Goal: Task Accomplishment & Management: Complete application form

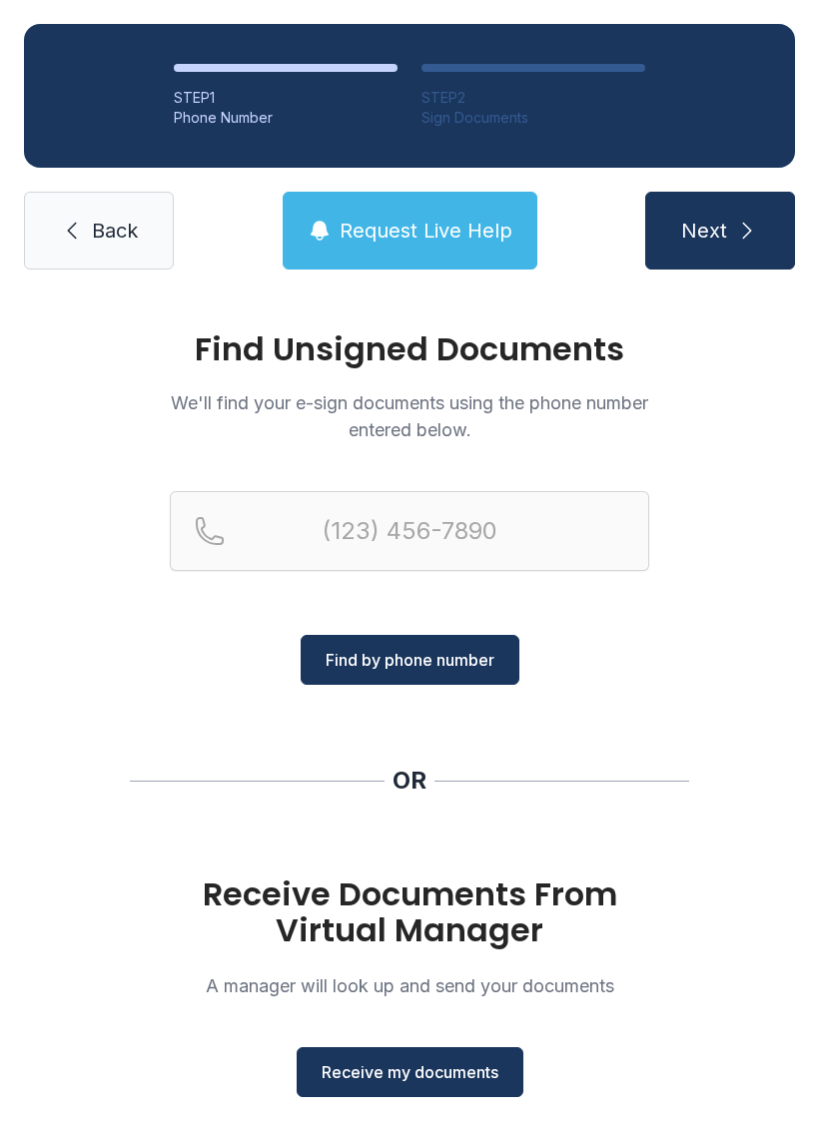
click at [384, 1072] on span "Receive my documents" at bounding box center [409, 1072] width 177 height 24
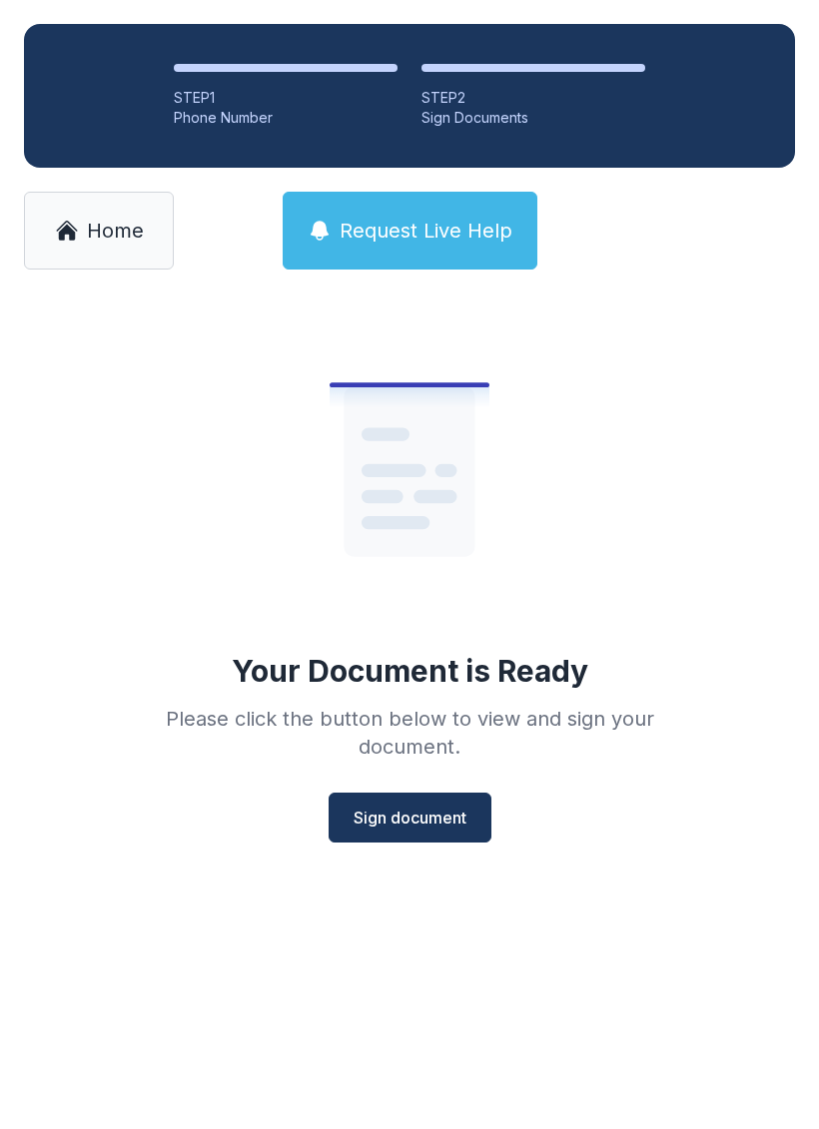
click at [391, 817] on span "Sign document" at bounding box center [409, 818] width 113 height 24
click at [436, 818] on span "Sign document" at bounding box center [409, 818] width 113 height 24
click at [123, 218] on span "Home" at bounding box center [115, 231] width 57 height 28
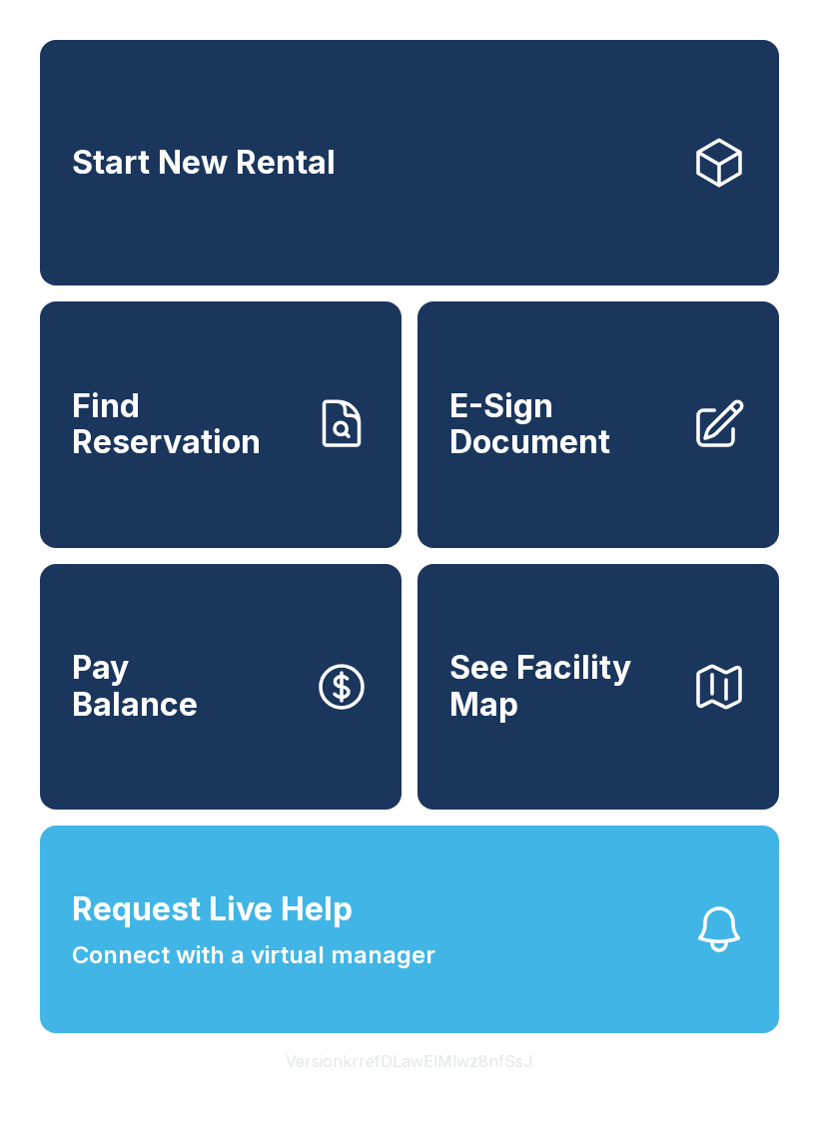
click at [615, 461] on span "E-Sign Document" at bounding box center [562, 424] width 226 height 73
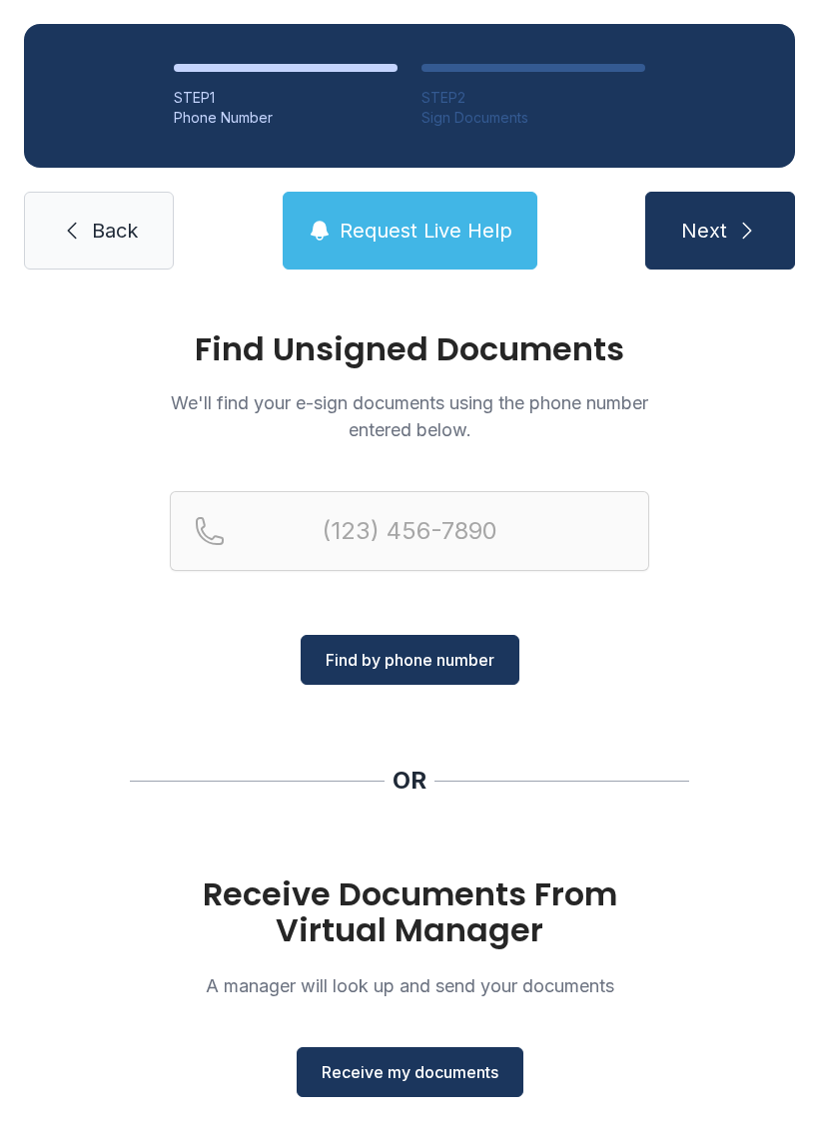
click at [434, 1076] on span "Receive my documents" at bounding box center [409, 1072] width 177 height 24
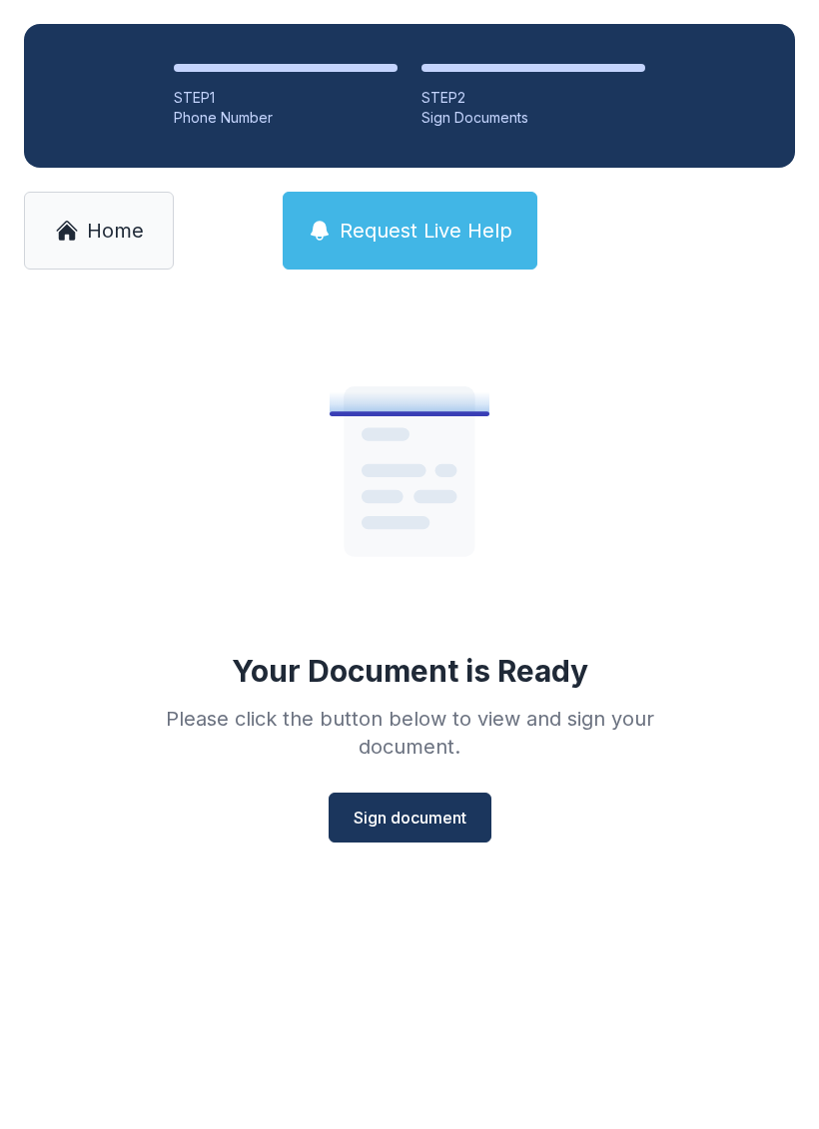
click at [431, 794] on button "Sign document" at bounding box center [409, 818] width 163 height 50
